Goal: Task Accomplishment & Management: Complete application form

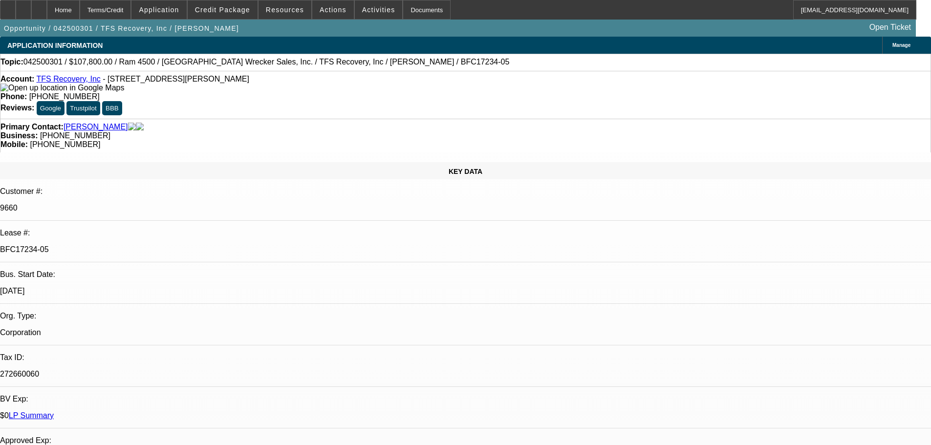
select select "0"
select select "6"
select select "0"
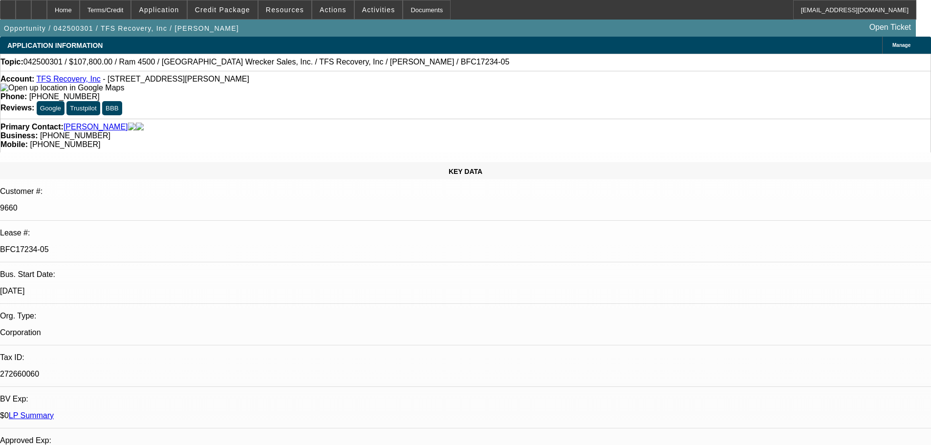
select select "0"
select select "3"
select select "0"
select select "6"
select select "0"
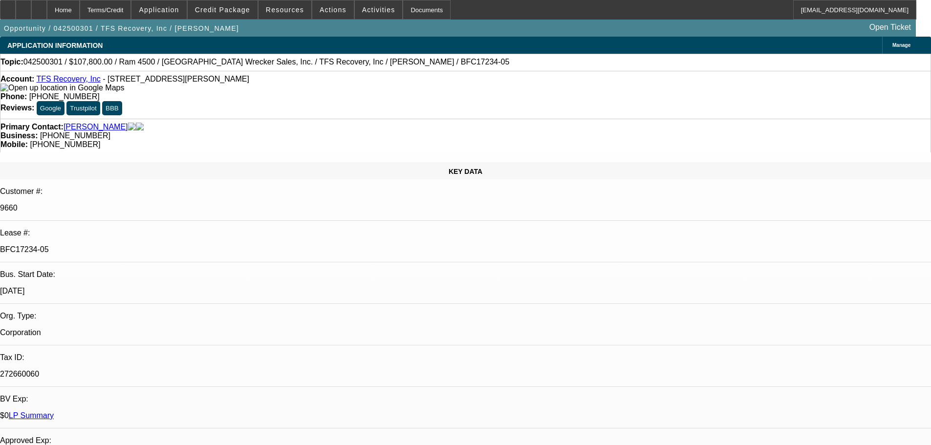
select select "0"
select select "3"
select select "0"
select select "6"
select select "0"
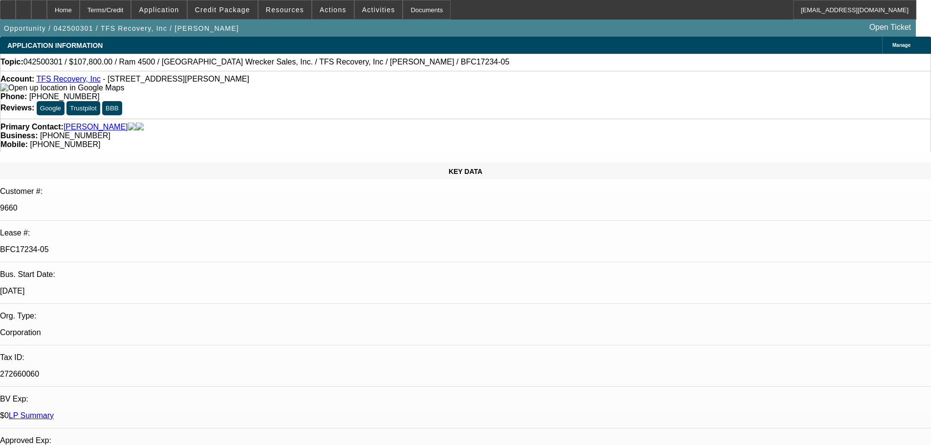
select select "2"
select select "0"
select select "6"
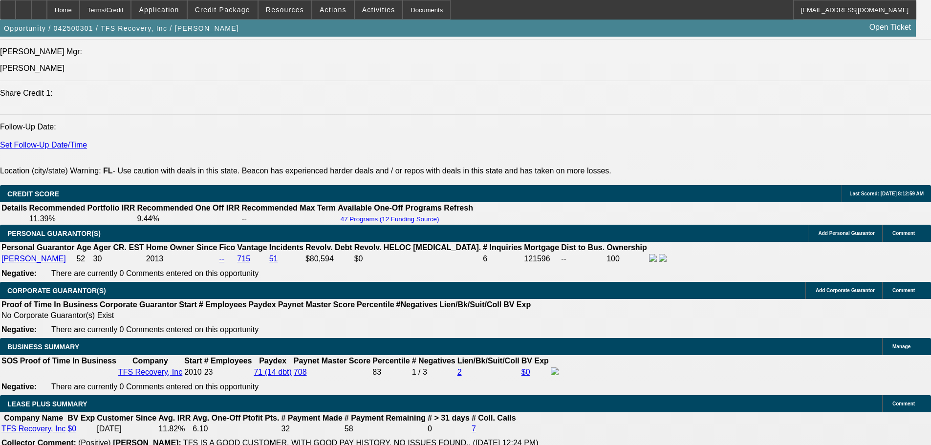
scroll to position [1368, 0]
